Goal: Check status: Check status

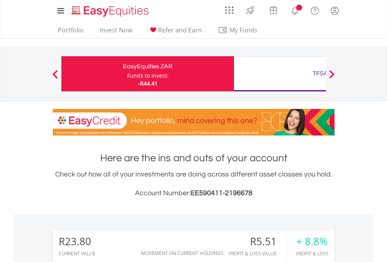
scroll to position [75, 123]
click at [127, 74] on div "Funds to invest:" at bounding box center [147, 76] width 41 height 8
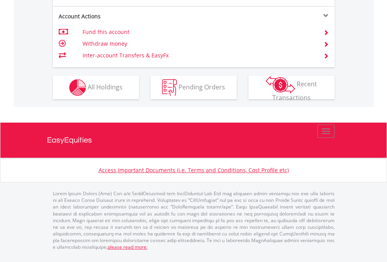
scroll to position [734, 0]
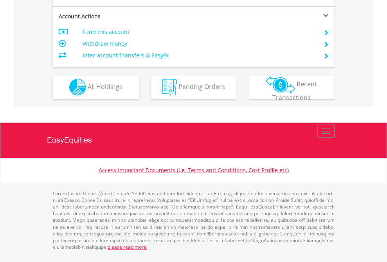
scroll to position [731, 0]
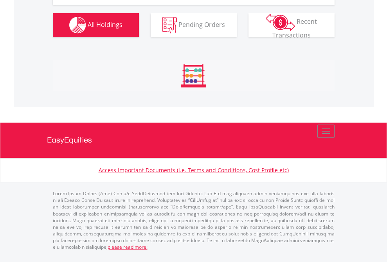
scroll to position [75, 123]
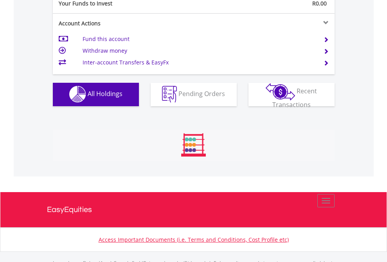
scroll to position [774, 0]
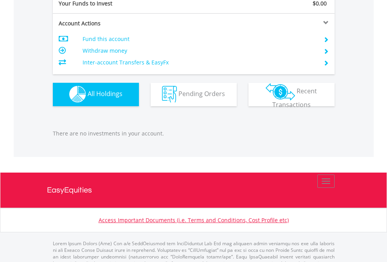
scroll to position [774, 0]
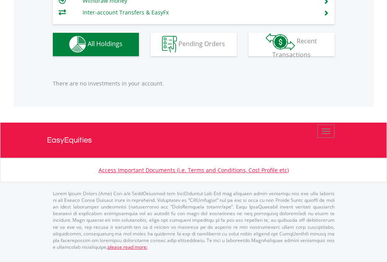
scroll to position [75, 123]
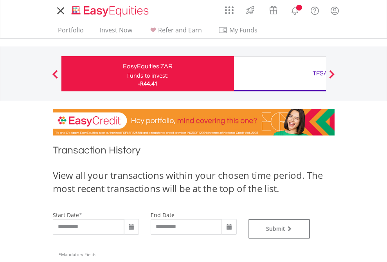
type input "**********"
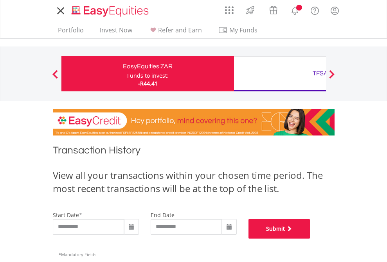
click at [310, 239] on button "Submit" at bounding box center [279, 229] width 62 height 20
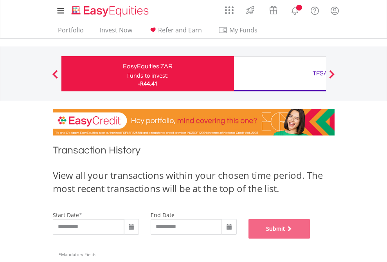
scroll to position [317, 0]
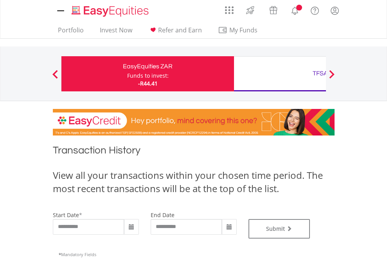
click at [280, 74] on div "TFSA" at bounding box center [320, 73] width 163 height 11
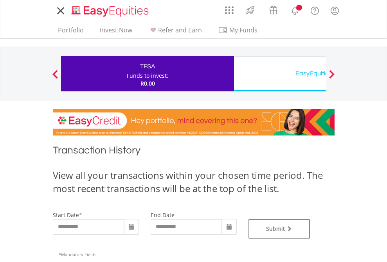
type input "**********"
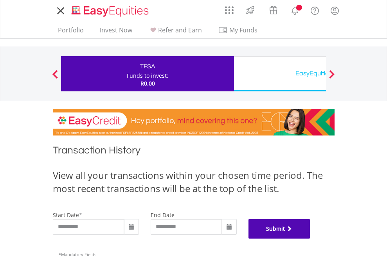
click at [310, 239] on button "Submit" at bounding box center [279, 229] width 62 height 20
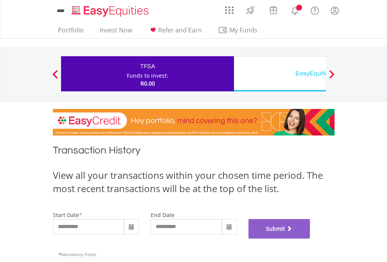
scroll to position [317, 0]
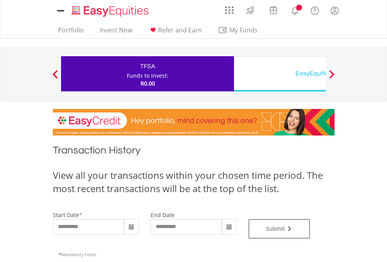
click at [280, 74] on div "EasyEquities USD" at bounding box center [320, 73] width 163 height 11
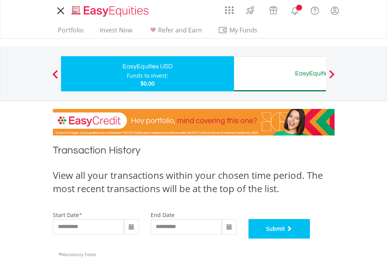
click at [310, 239] on button "Submit" at bounding box center [279, 229] width 62 height 20
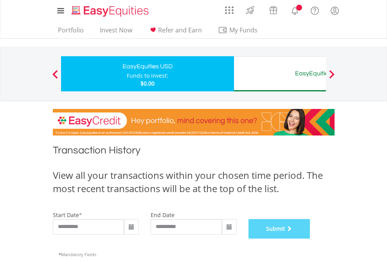
scroll to position [317, 0]
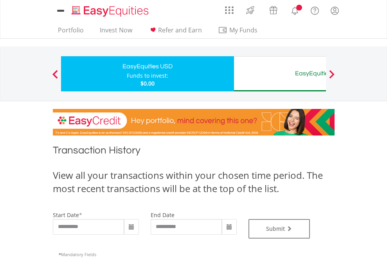
click at [280, 74] on div "EasyEquities AUD" at bounding box center [320, 73] width 163 height 11
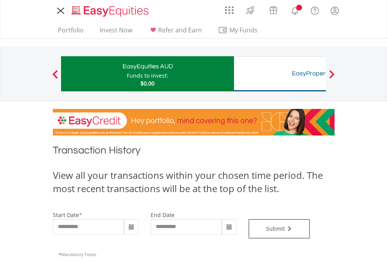
type input "**********"
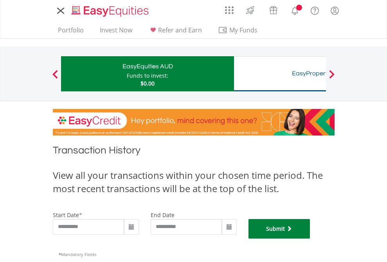
click at [310, 239] on button "Submit" at bounding box center [279, 229] width 62 height 20
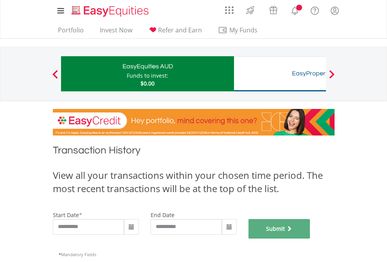
scroll to position [317, 0]
